Goal: Register for event/course

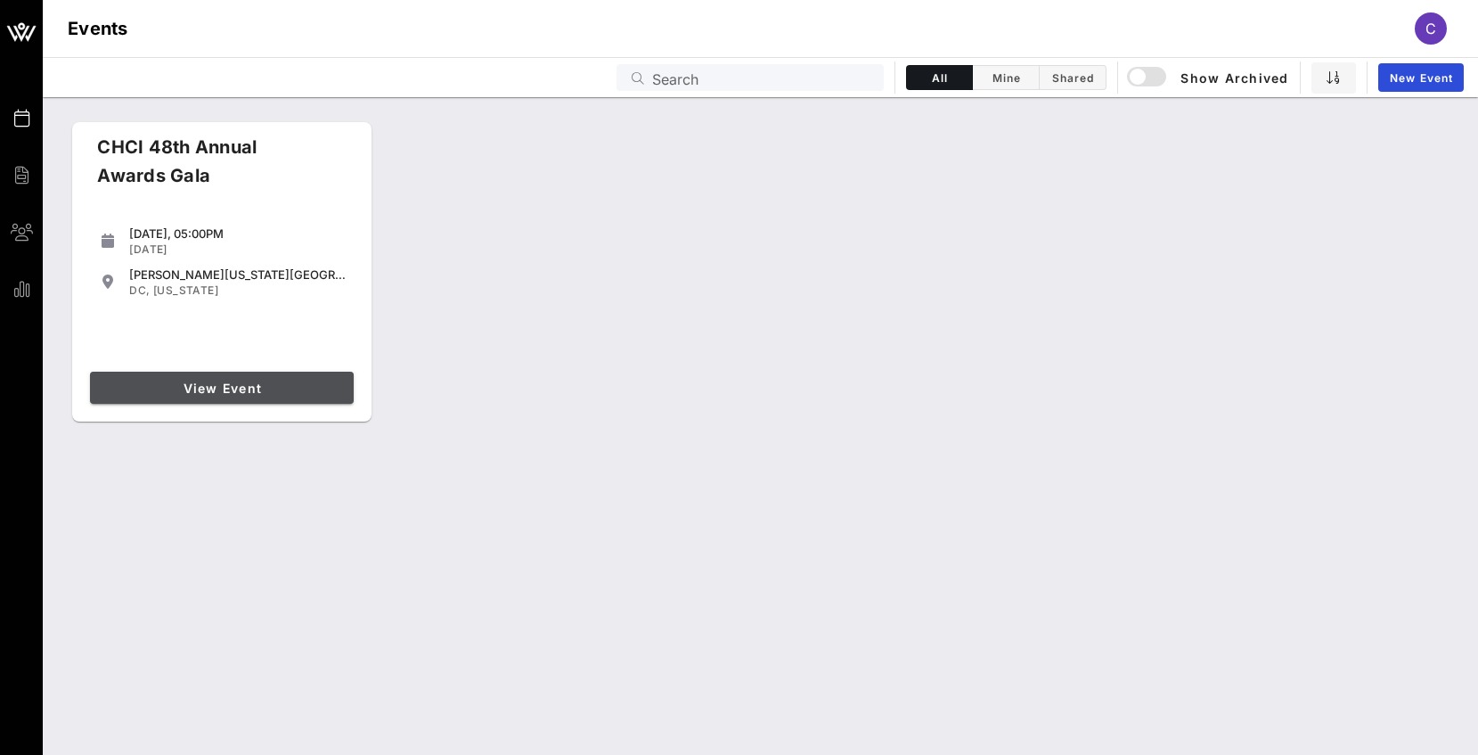
click at [245, 382] on span "View Event" at bounding box center [221, 387] width 249 height 15
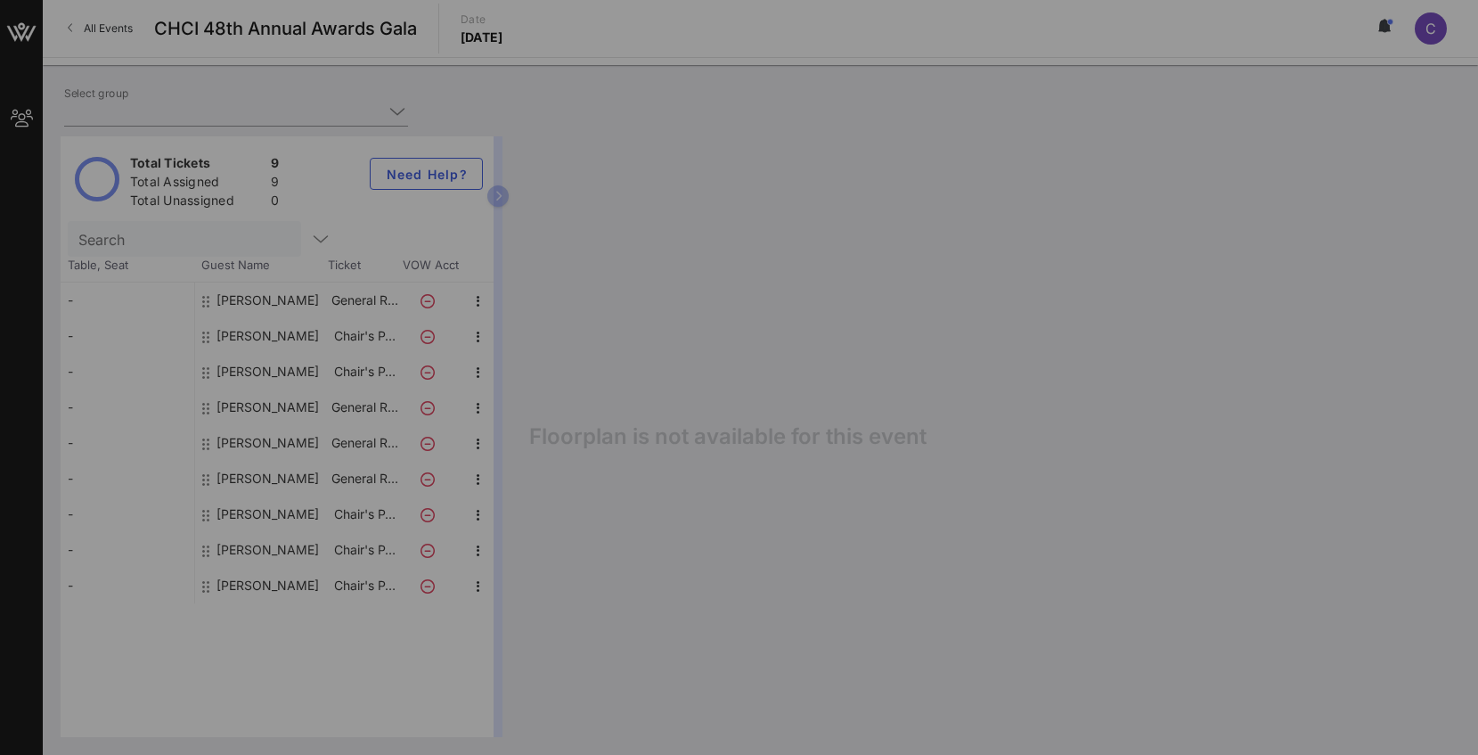
type input "Southwest Airlines (Southwest Airlines) [[PERSON_NAME], [PERSON_NAME][EMAIL_ADD…"
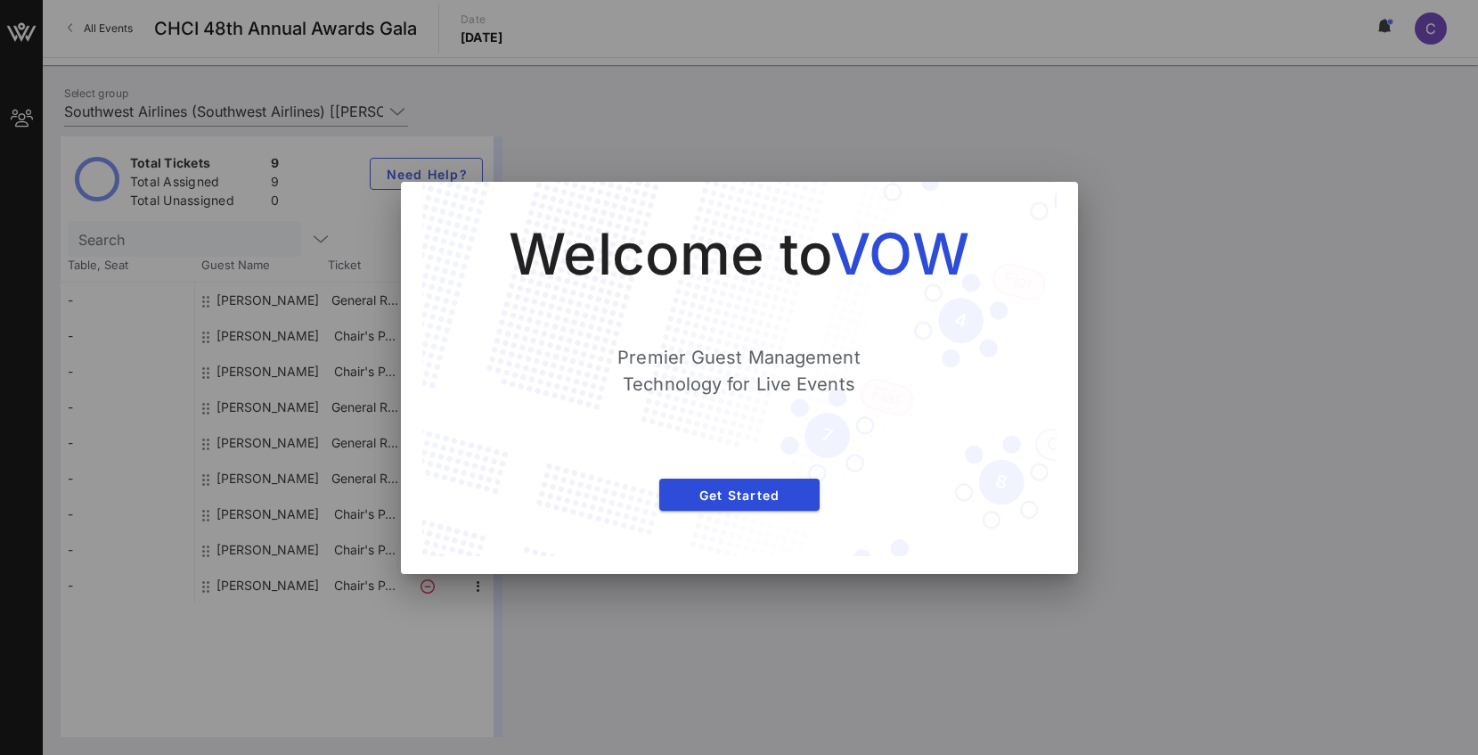
click at [1233, 303] on div at bounding box center [739, 377] width 1478 height 755
click at [792, 479] on button "Get Started" at bounding box center [739, 494] width 160 height 32
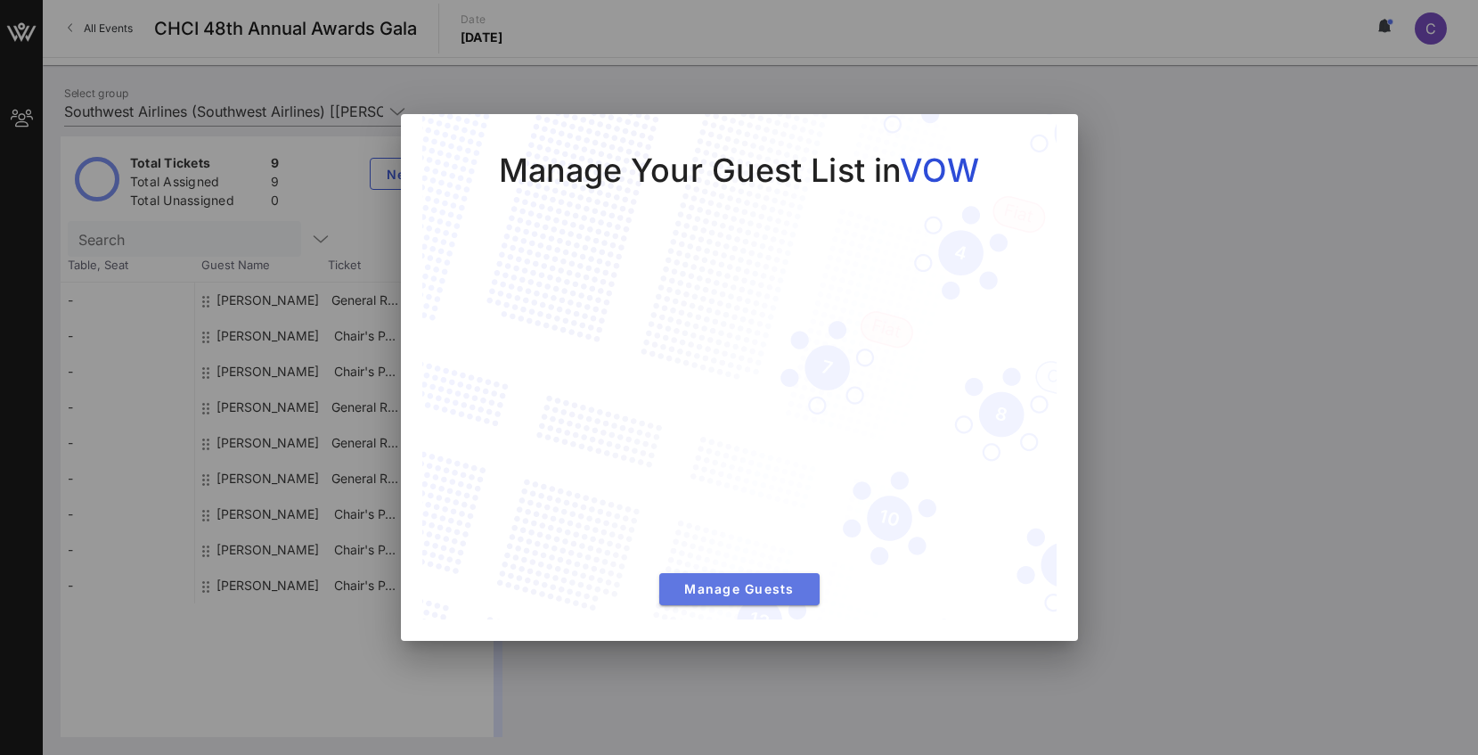
click at [744, 579] on button "Manage Guests" at bounding box center [739, 589] width 160 height 32
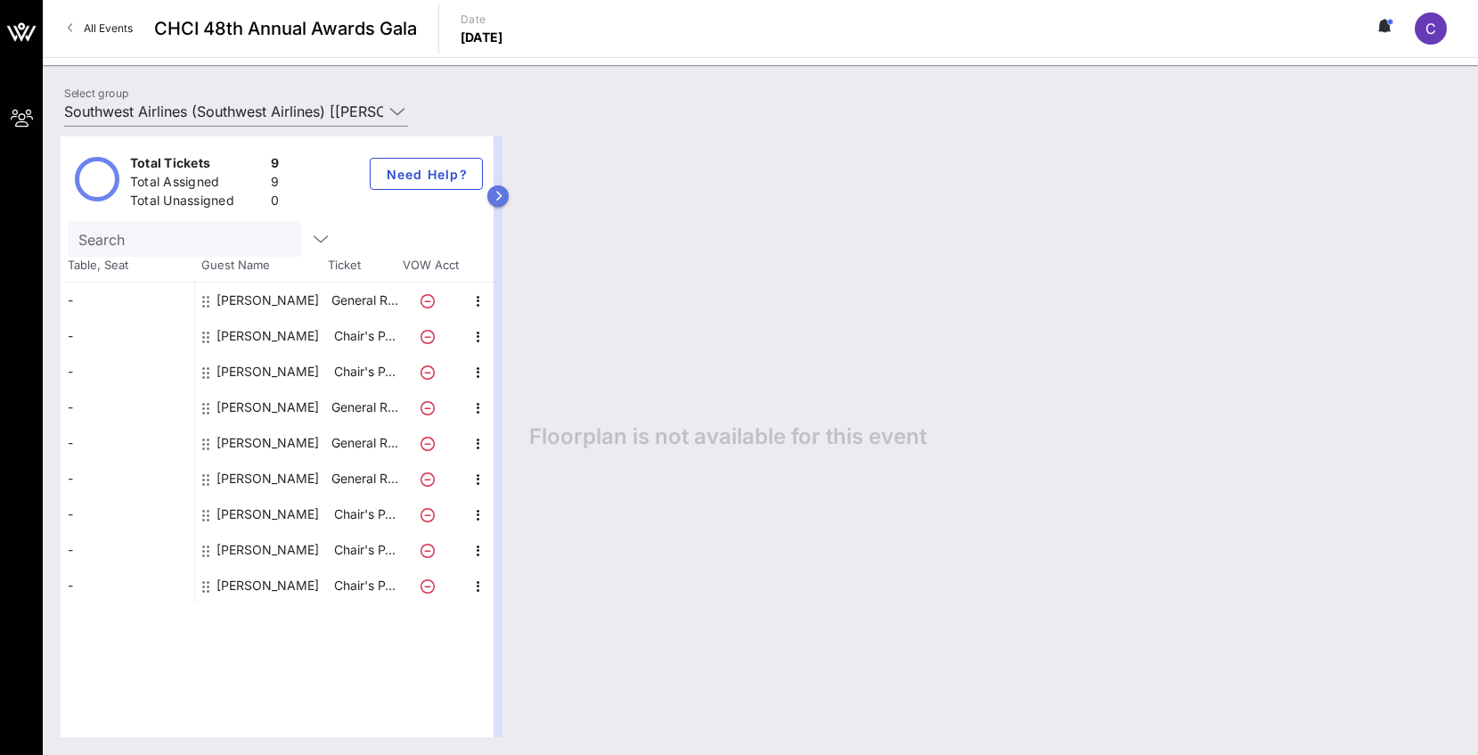
click at [502, 200] on icon "button" at bounding box center [498, 196] width 8 height 11
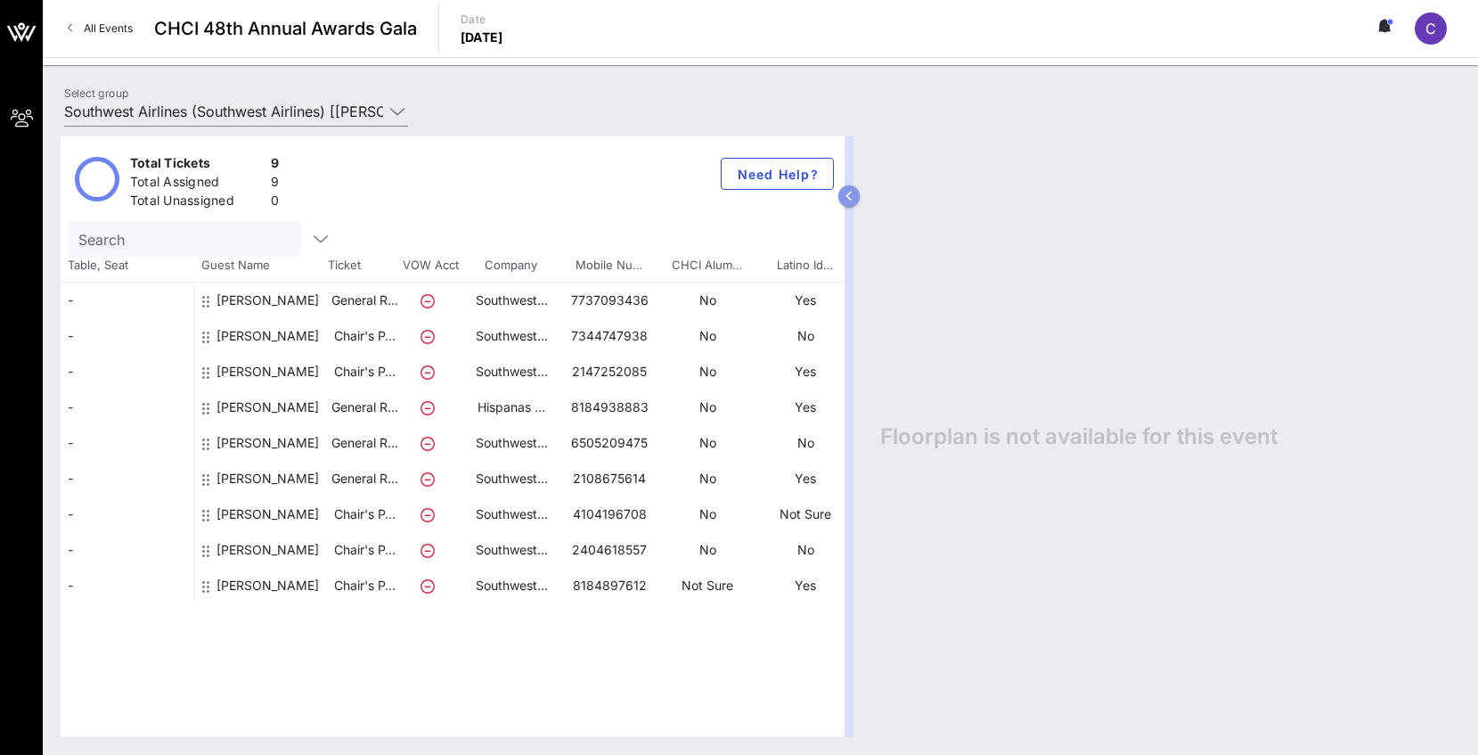
click at [843, 192] on button "button" at bounding box center [848, 195] width 21 height 21
